Goal: Transaction & Acquisition: Purchase product/service

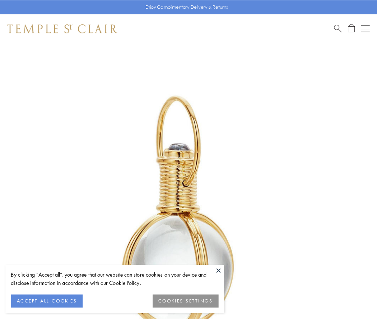
scroll to position [188, 0]
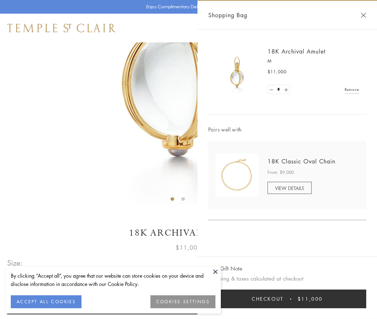
click at [287, 299] on button "Checkout $11,000" at bounding box center [287, 299] width 158 height 19
